Goal: Complete application form

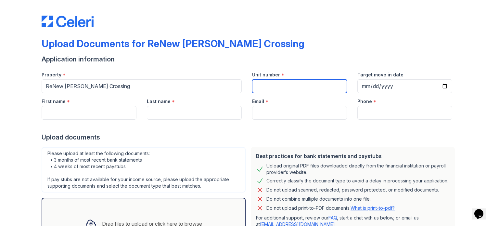
click at [282, 81] on input "Unit number" at bounding box center [299, 86] width 95 height 14
type input "3161C"
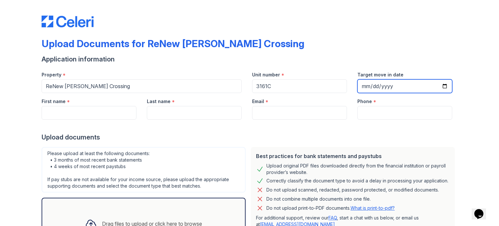
click at [443, 85] on input "Target move in date" at bounding box center [404, 86] width 95 height 14
type input "[DATE]"
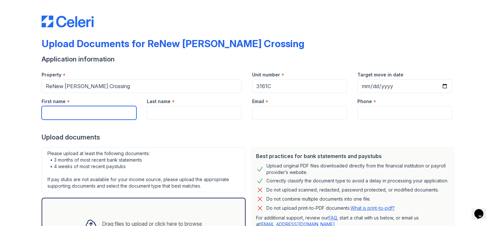
click at [61, 109] on input "First name" at bounding box center [89, 113] width 95 height 14
type input "Camrin"
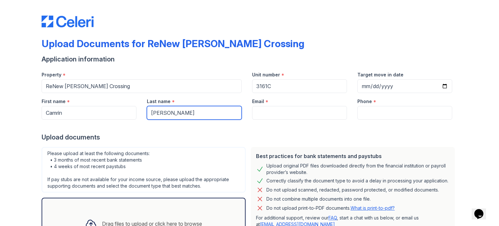
type input "[PERSON_NAME]"
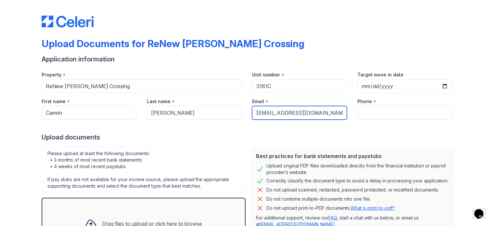
type input "[EMAIL_ADDRESS][DOMAIN_NAME]"
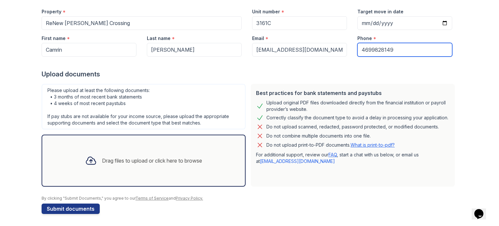
scroll to position [63, 0]
type input "4699828149"
click at [114, 161] on div "Drag files to upload or click here to browse" at bounding box center [152, 160] width 100 height 8
click at [443, 88] on div "Best practices for bank statements and paystubs Upload original PDF files downl…" at bounding box center [353, 134] width 204 height 103
click at [102, 159] on div "Drag files to upload or click here to browse" at bounding box center [152, 160] width 100 height 8
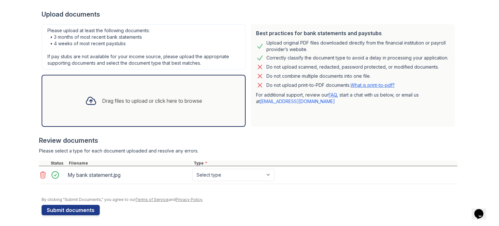
scroll to position [124, 0]
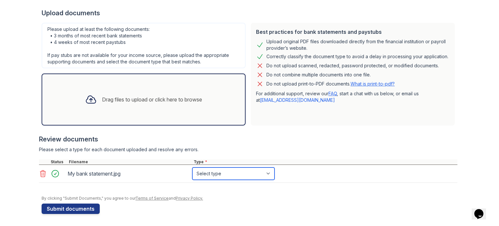
click at [248, 175] on select "Select type Paystub Bank Statement Offer Letter Tax Documents Benefit Award Let…" at bounding box center [233, 173] width 82 height 12
select select "bank_statement"
click at [192, 167] on select "Select type Paystub Bank Statement Offer Letter Tax Documents Benefit Award Let…" at bounding box center [233, 173] width 82 height 12
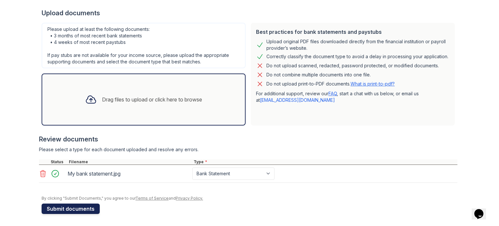
click at [82, 210] on button "Submit documents" at bounding box center [71, 208] width 58 height 10
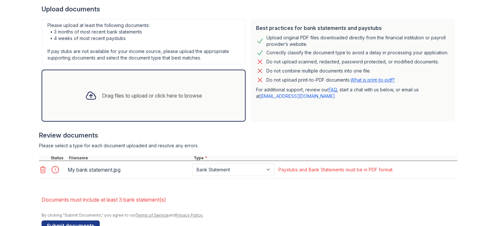
scroll to position [130, 0]
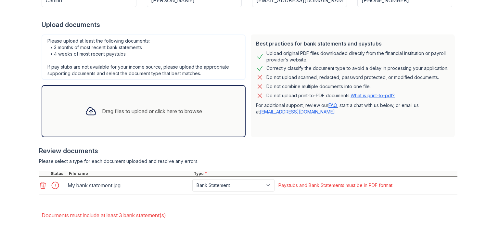
click at [40, 185] on icon at bounding box center [43, 185] width 8 height 8
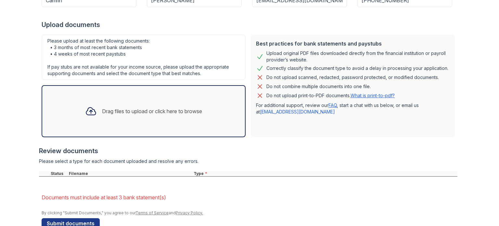
click at [143, 109] on div "Drag files to upload or click here to browse" at bounding box center [152, 111] width 100 height 8
click at [125, 109] on div "Drag files to upload or click here to browse" at bounding box center [152, 111] width 100 height 8
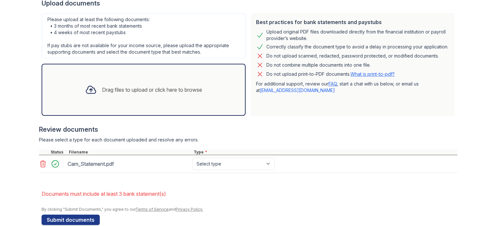
scroll to position [163, 0]
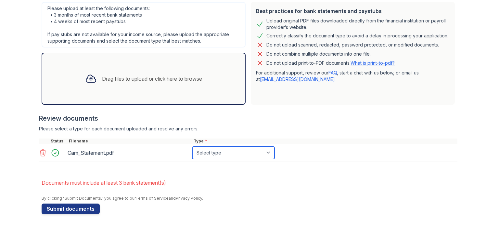
click at [215, 153] on select "Select type Paystub Bank Statement Offer Letter Tax Documents Benefit Award Let…" at bounding box center [233, 152] width 82 height 12
select select "bank_statement"
click at [192, 146] on select "Select type Paystub Bank Statement Offer Letter Tax Documents Benefit Award Let…" at bounding box center [233, 152] width 82 height 12
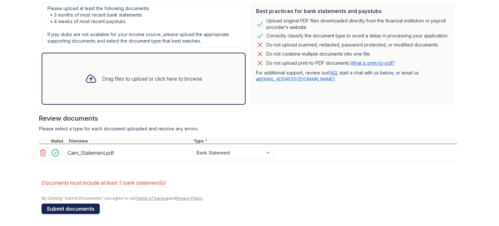
click at [77, 209] on button "Submit documents" at bounding box center [71, 208] width 58 height 10
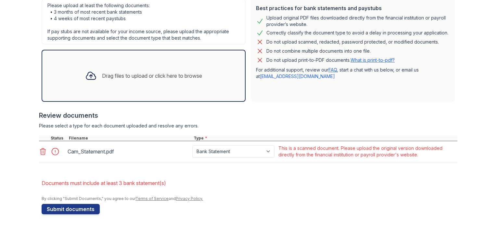
scroll to position [166, 0]
